Goal: Navigation & Orientation: Find specific page/section

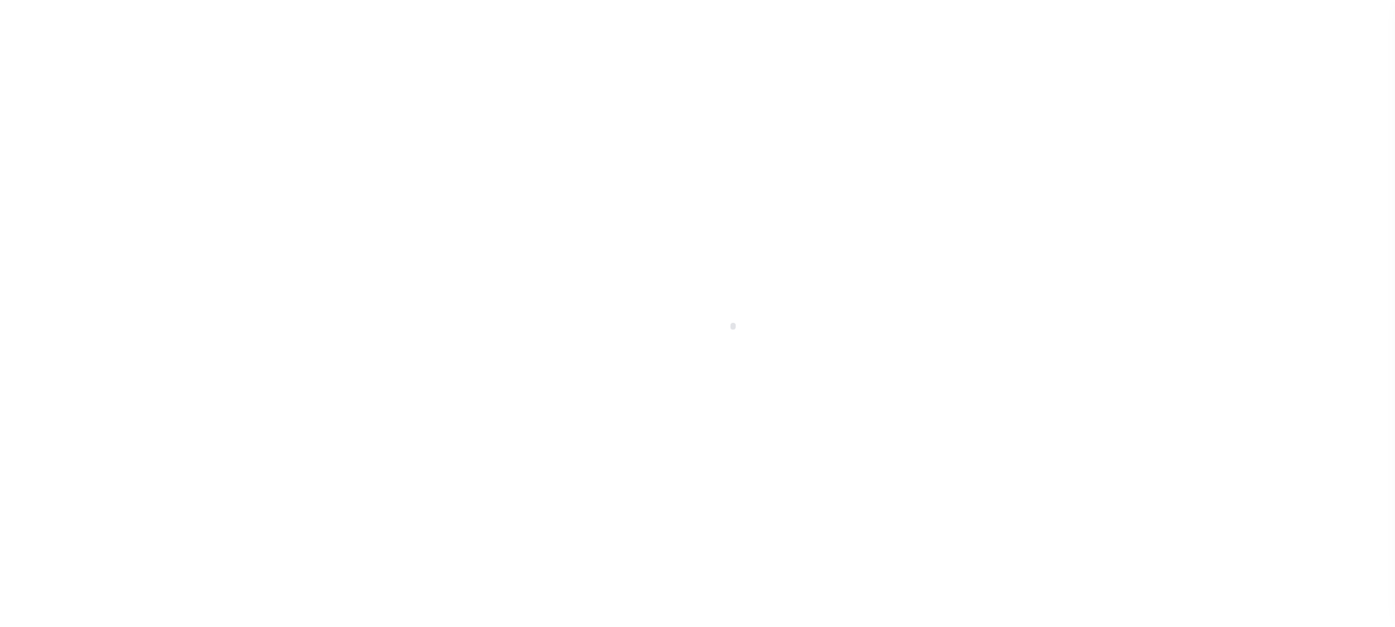
scroll to position [96, 0]
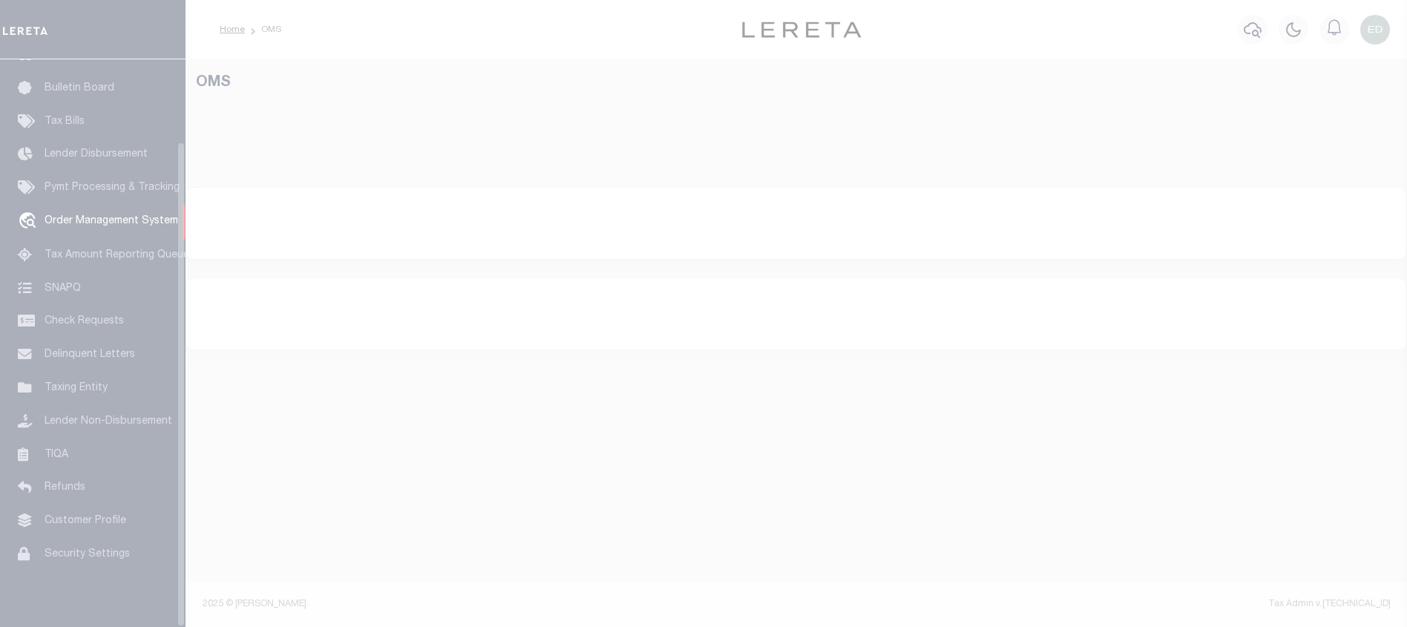
select select "200"
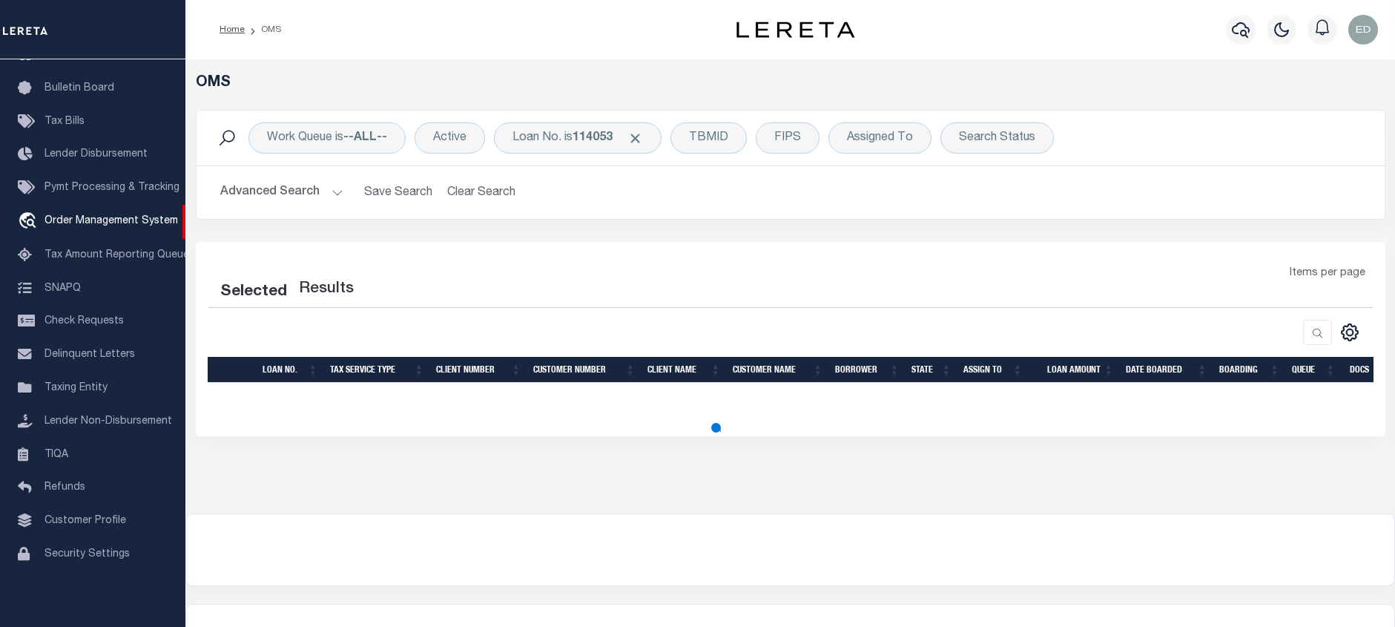
select select "200"
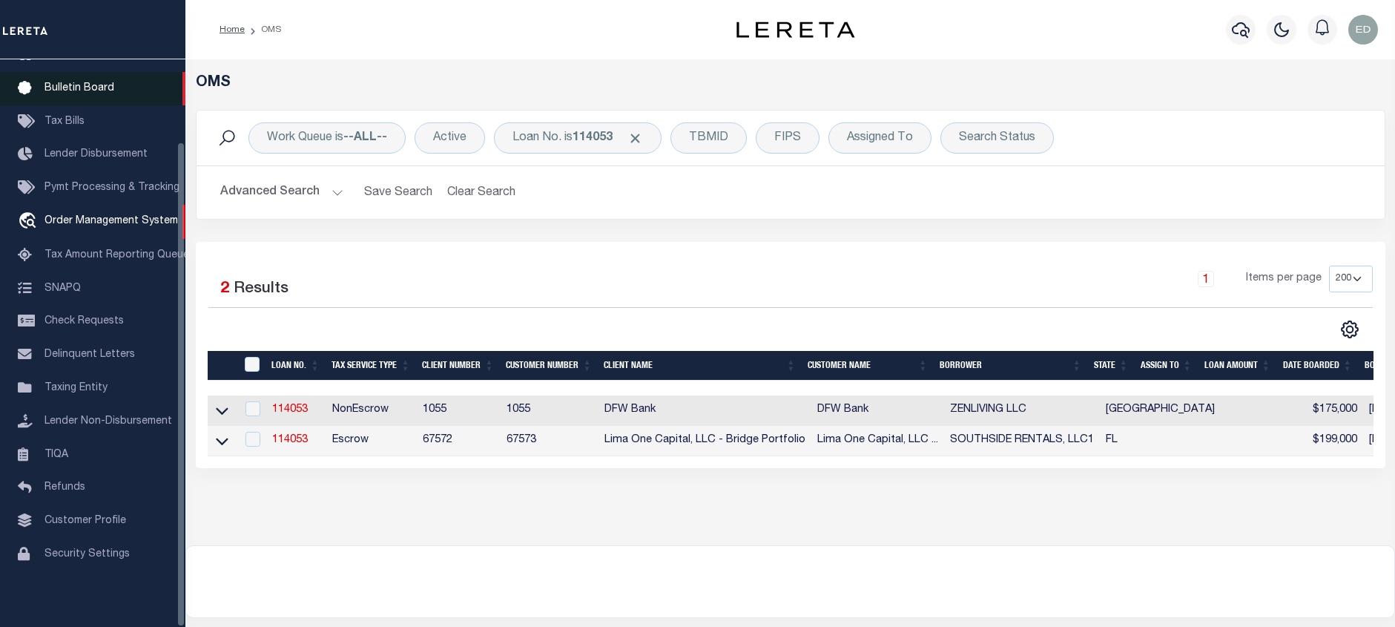
click at [59, 83] on span "Bulletin Board" at bounding box center [80, 88] width 70 height 10
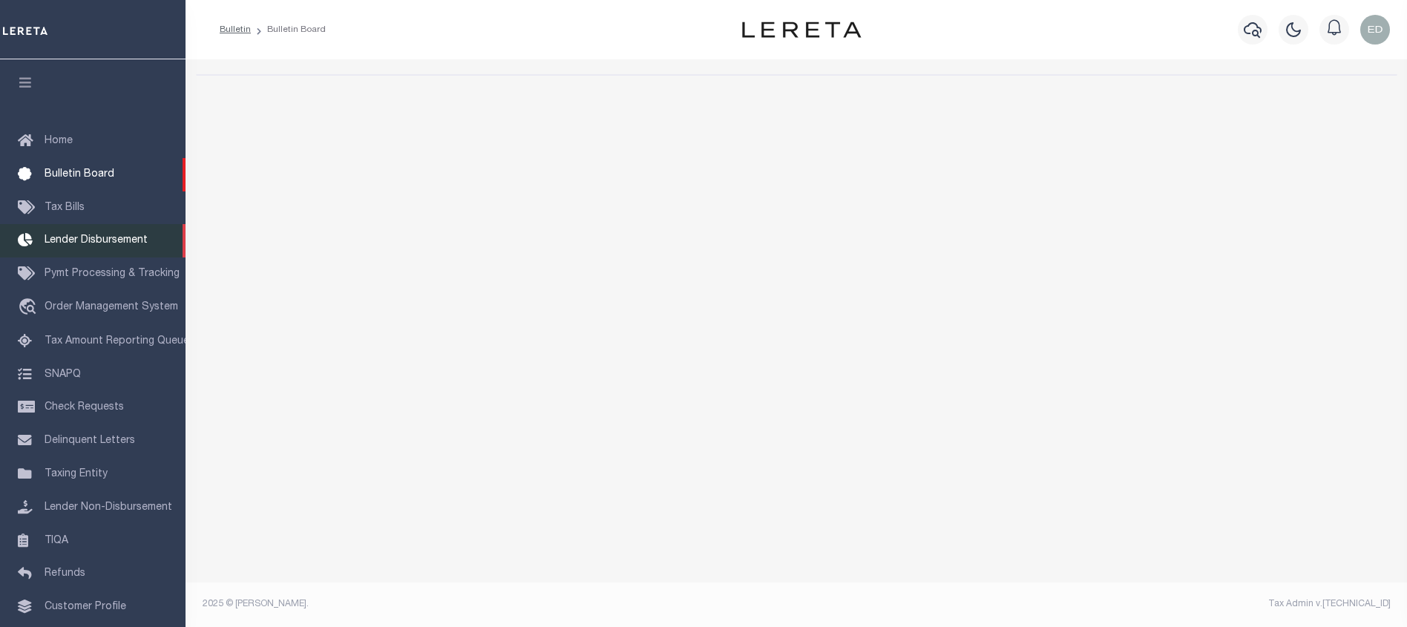
select select "50"
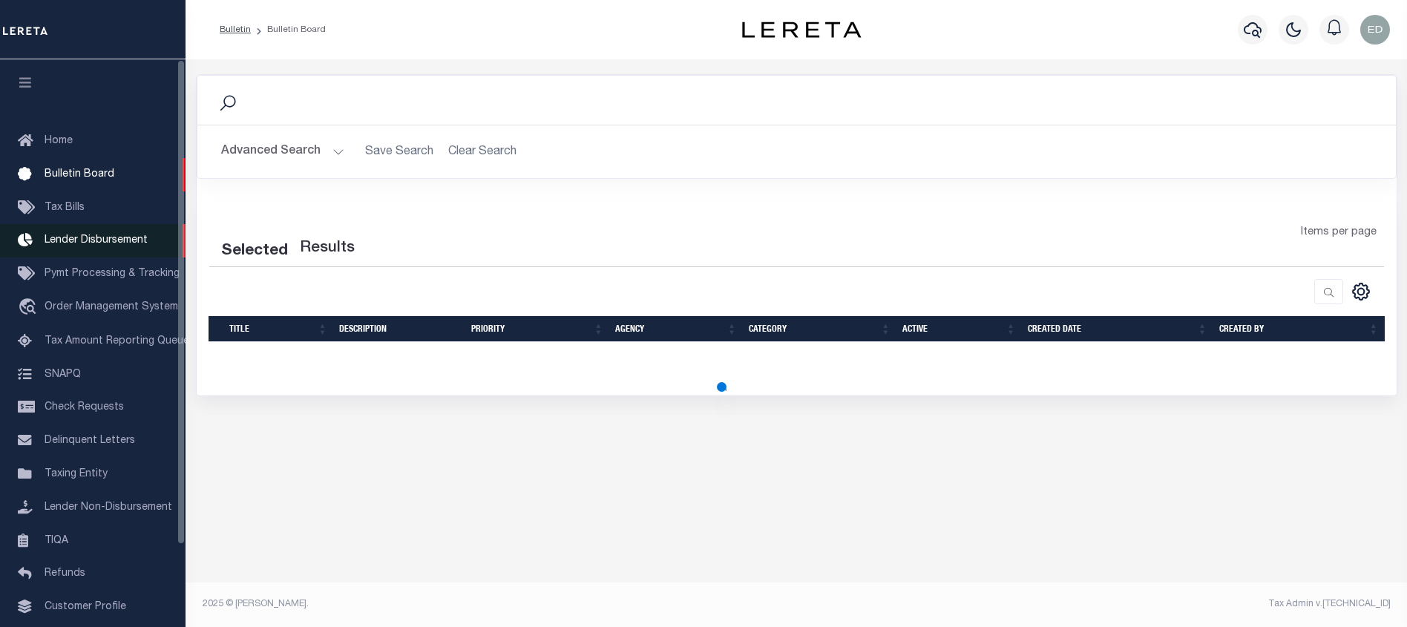
select select "50"
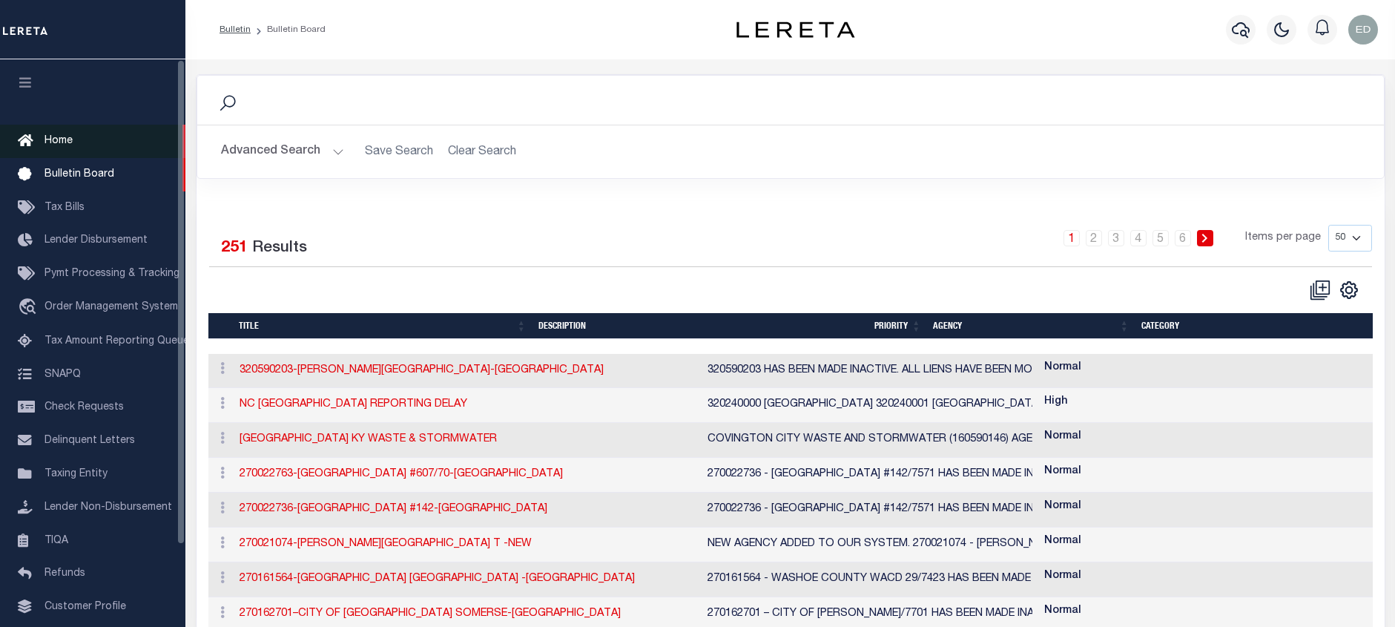
click at [70, 134] on link "Home" at bounding box center [92, 141] width 185 height 33
